Goal: Information Seeking & Learning: Learn about a topic

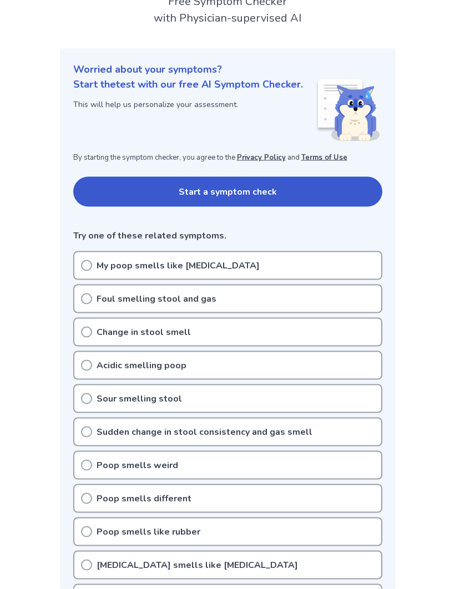
scroll to position [82, 0]
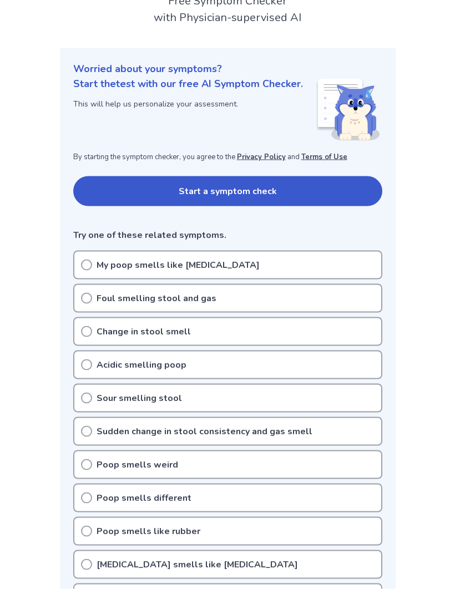
click at [97, 493] on p "Poop smells different" at bounding box center [143, 497] width 95 height 13
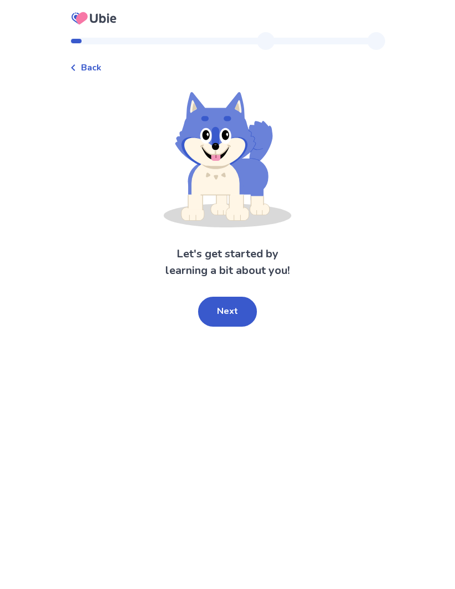
click at [238, 314] on button "Next" at bounding box center [227, 312] width 59 height 30
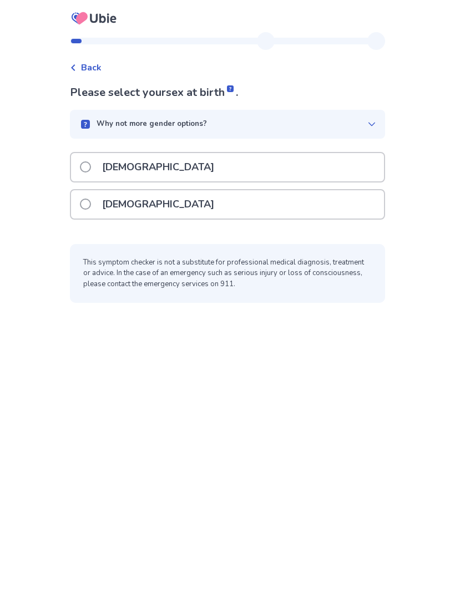
click at [91, 208] on span at bounding box center [85, 203] width 11 height 11
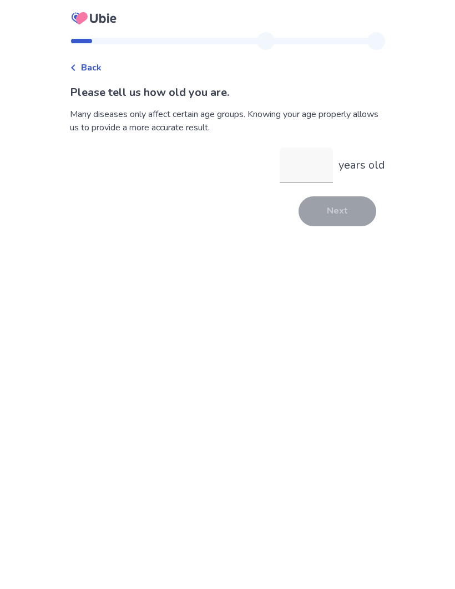
click at [316, 162] on input "years old" at bounding box center [305, 164] width 53 height 35
type input "**"
click at [349, 219] on button "Next" at bounding box center [337, 211] width 78 height 30
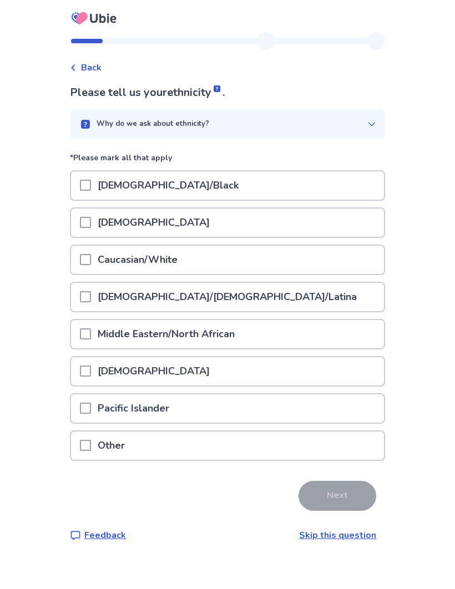
click at [91, 257] on span at bounding box center [85, 259] width 11 height 11
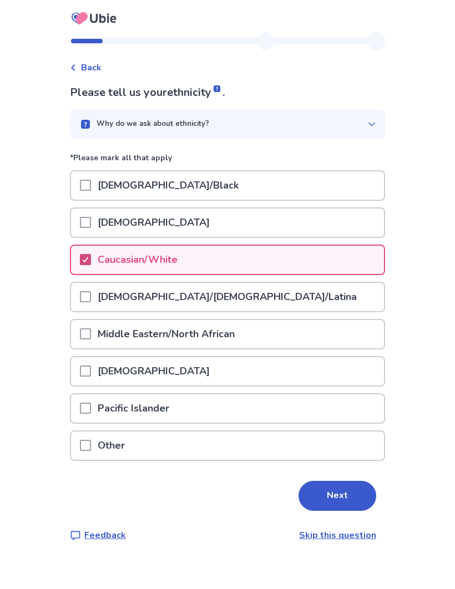
click at [347, 497] on button "Next" at bounding box center [337, 496] width 78 height 30
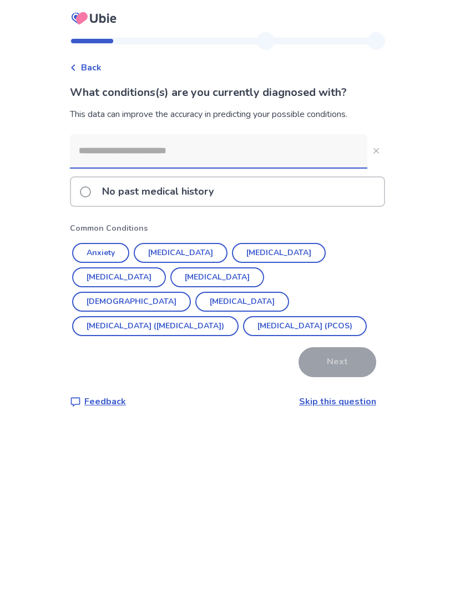
click at [111, 259] on button "Anxiety" at bounding box center [100, 253] width 57 height 20
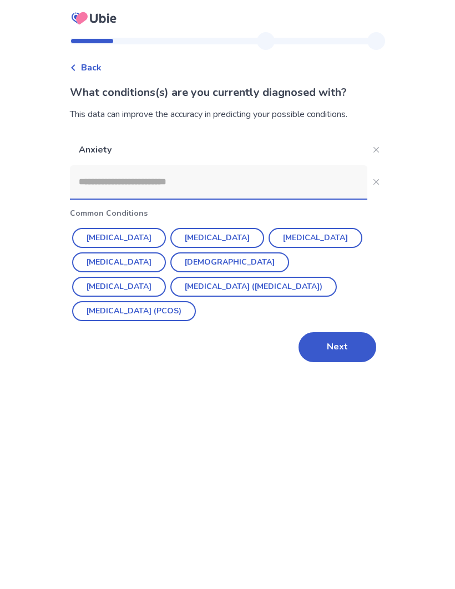
click at [208, 233] on button "[MEDICAL_DATA]" at bounding box center [217, 238] width 94 height 20
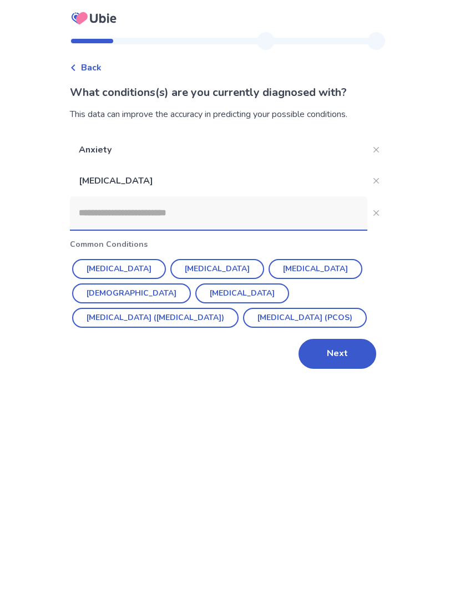
click at [238, 308] on button "[MEDICAL_DATA] ([MEDICAL_DATA])" at bounding box center [155, 318] width 166 height 20
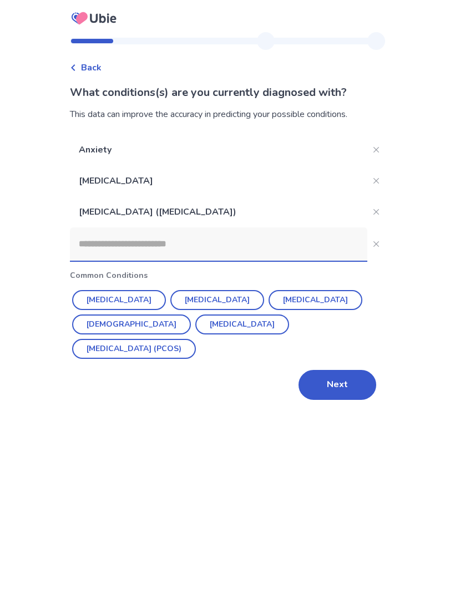
click at [356, 373] on button "Next" at bounding box center [337, 385] width 78 height 30
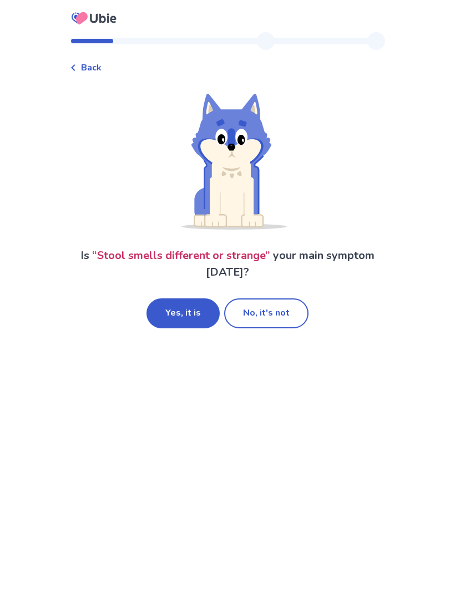
click at [199, 317] on button "Yes, it is" at bounding box center [182, 313] width 73 height 30
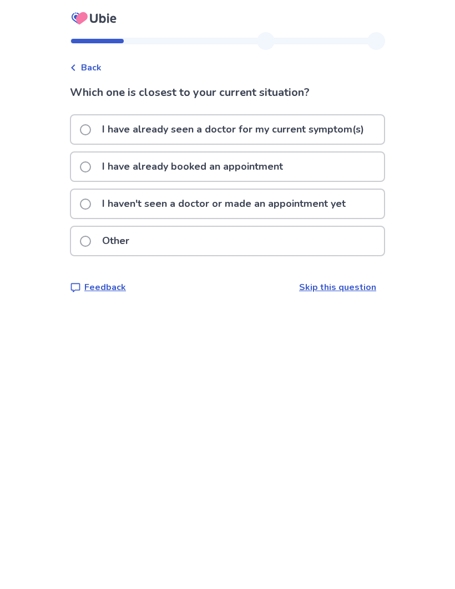
click at [102, 201] on p "I haven't seen a doctor or made an appointment yet" at bounding box center [223, 204] width 257 height 28
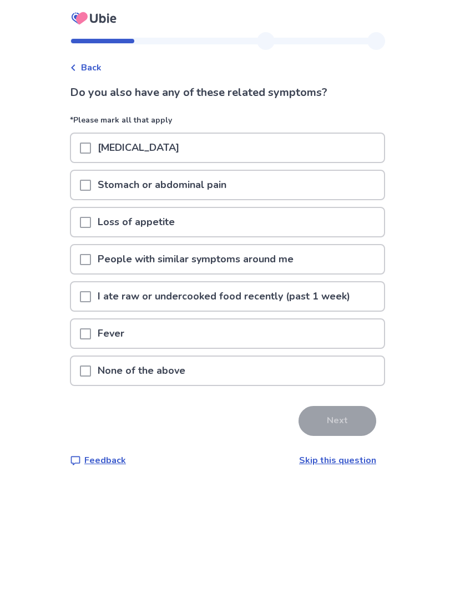
click at [91, 373] on span at bounding box center [85, 370] width 11 height 11
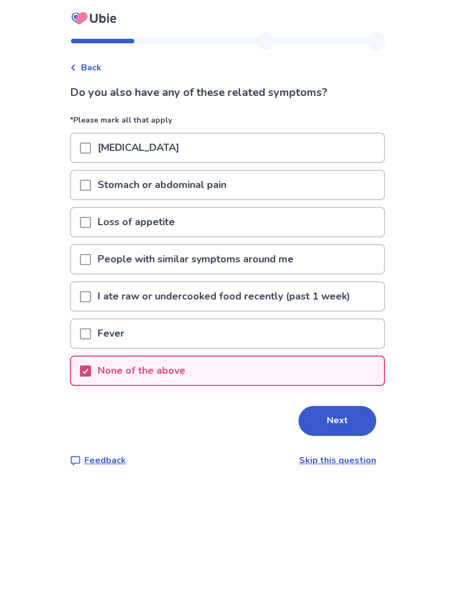
click at [351, 422] on button "Next" at bounding box center [337, 421] width 78 height 30
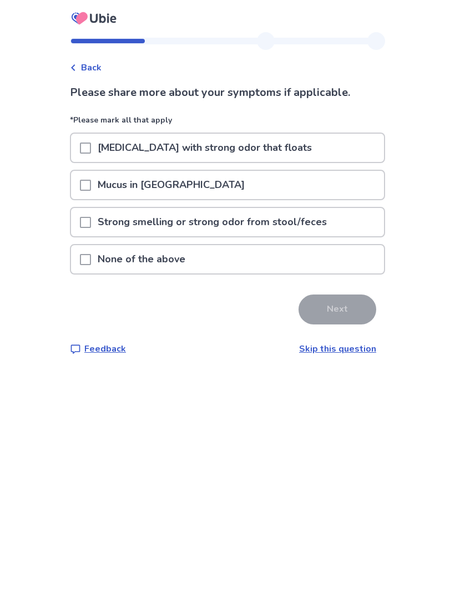
click at [91, 265] on div at bounding box center [85, 259] width 11 height 28
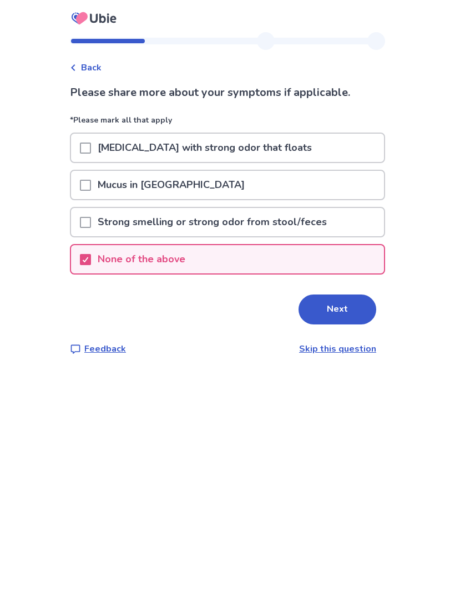
click at [348, 314] on button "Next" at bounding box center [337, 309] width 78 height 30
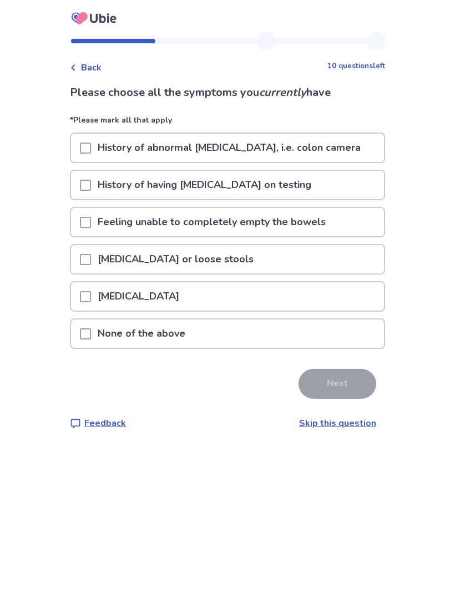
click at [91, 334] on span at bounding box center [85, 333] width 11 height 11
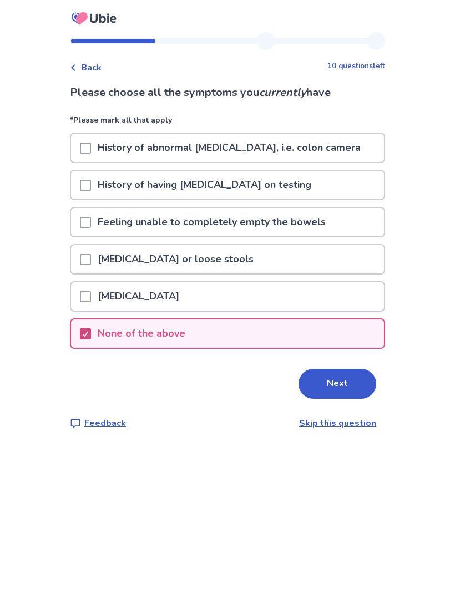
click at [353, 385] on button "Next" at bounding box center [337, 384] width 78 height 30
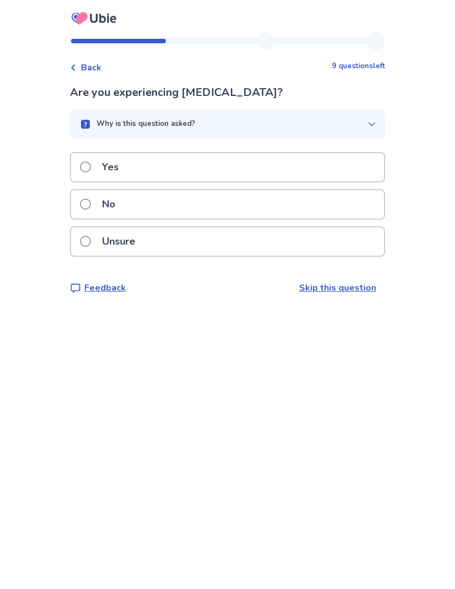
click at [91, 207] on span at bounding box center [85, 203] width 11 height 11
click at [103, 201] on p "No" at bounding box center [108, 204] width 27 height 28
click at [91, 203] on span at bounding box center [85, 203] width 11 height 11
click at [91, 205] on span at bounding box center [85, 203] width 11 height 11
click at [91, 206] on span at bounding box center [85, 203] width 11 height 11
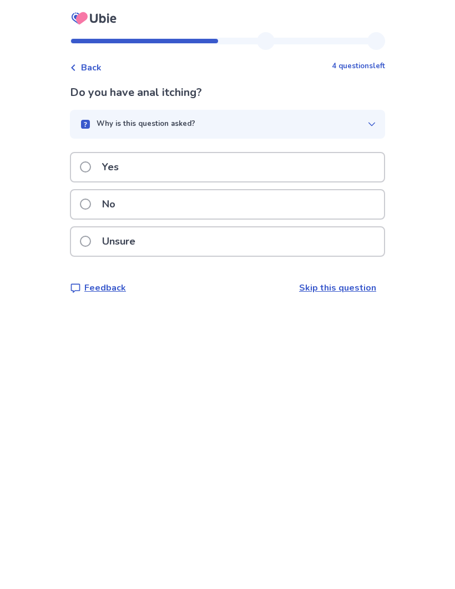
click at [91, 204] on span at bounding box center [85, 203] width 11 height 11
click at [91, 170] on span at bounding box center [85, 166] width 11 height 11
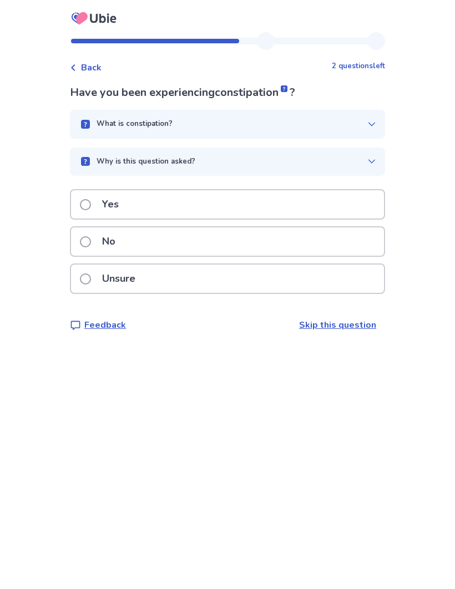
click at [91, 206] on span at bounding box center [85, 204] width 11 height 11
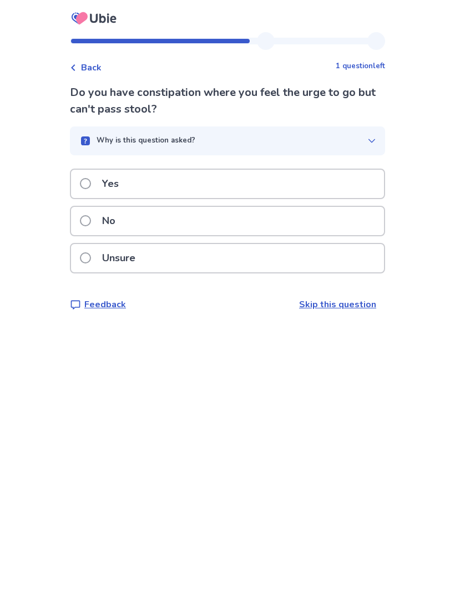
click at [99, 182] on label "Yes" at bounding box center [102, 184] width 45 height 28
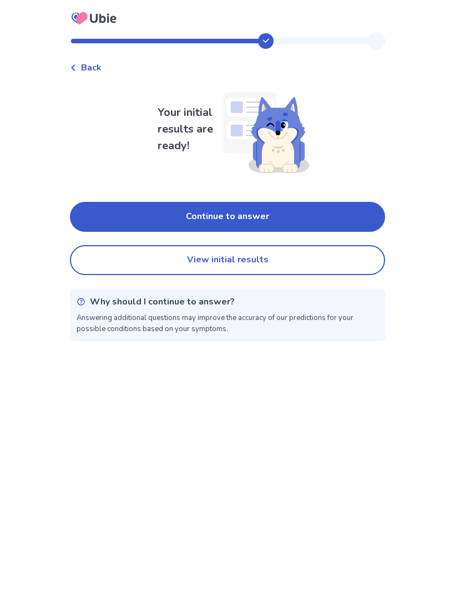
click at [279, 220] on button "Continue to answer" at bounding box center [227, 217] width 315 height 30
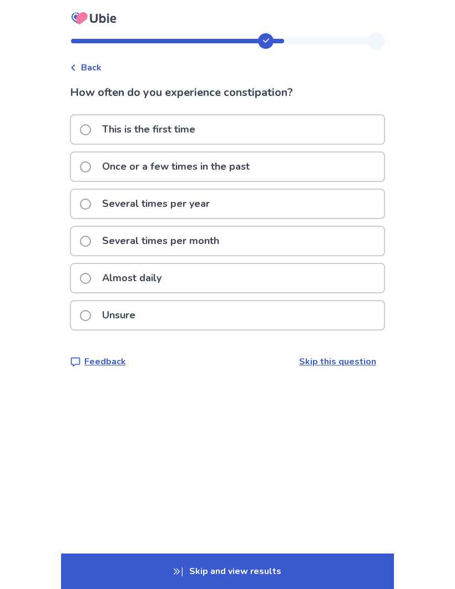
click at [91, 274] on span at bounding box center [85, 278] width 11 height 11
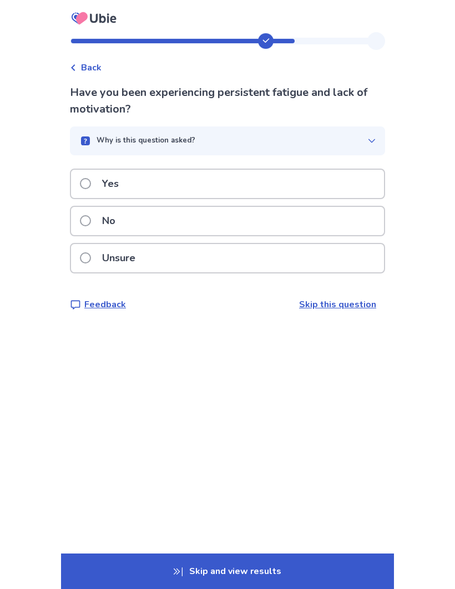
click at [90, 218] on span at bounding box center [85, 220] width 11 height 11
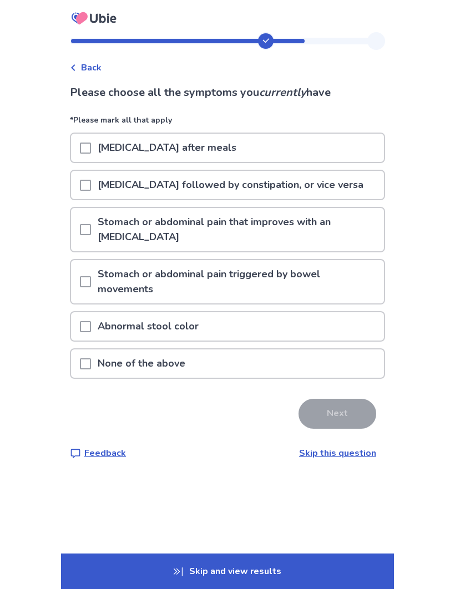
click at [91, 152] on span at bounding box center [85, 147] width 11 height 11
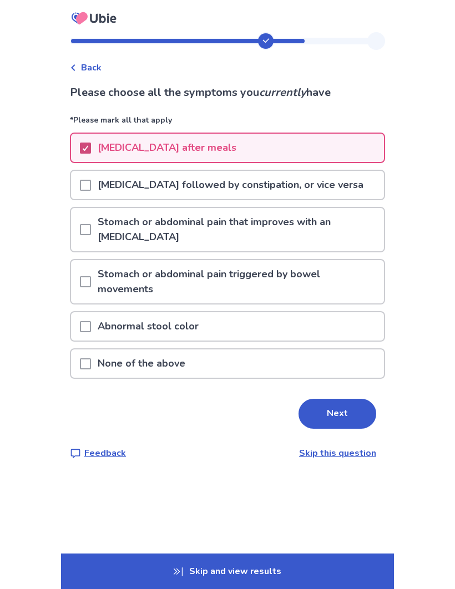
click at [338, 400] on button "Next" at bounding box center [337, 414] width 78 height 30
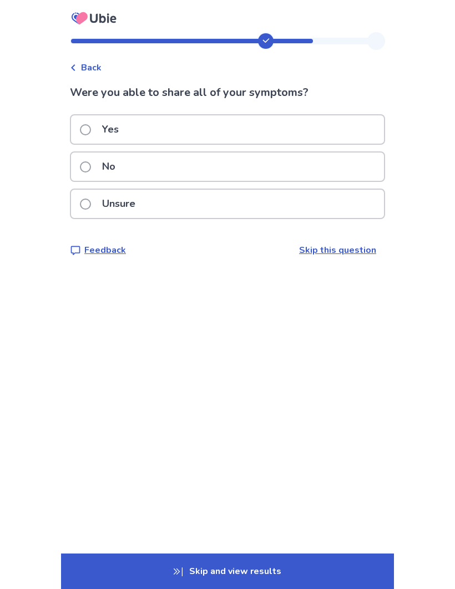
click at [98, 129] on label "Yes" at bounding box center [102, 129] width 45 height 28
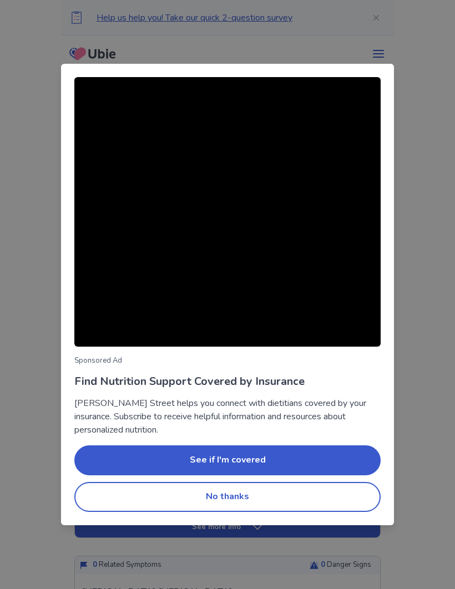
click at [302, 493] on button "No thanks" at bounding box center [227, 497] width 306 height 30
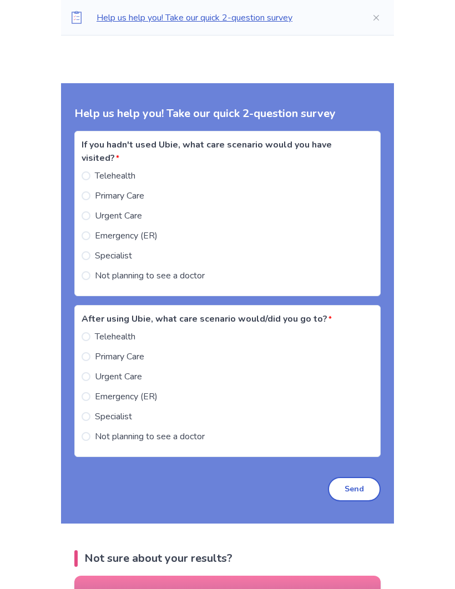
scroll to position [1076, 0]
